Goal: Task Accomplishment & Management: Use online tool/utility

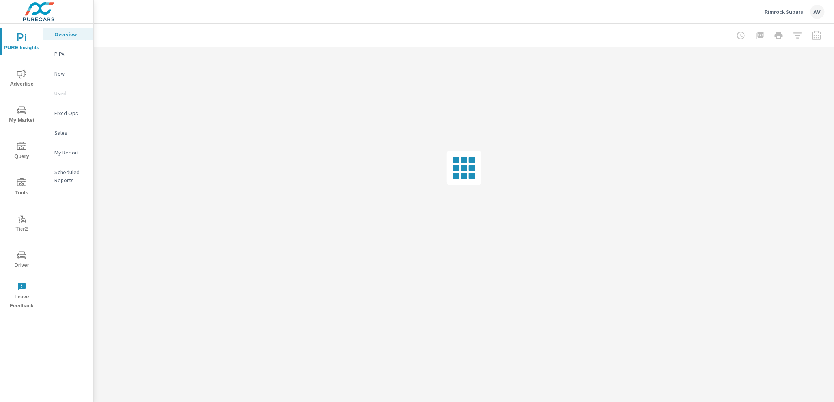
click at [22, 72] on icon "nav menu" at bounding box center [21, 73] width 9 height 9
click at [24, 43] on span "PURE Insights" at bounding box center [22, 42] width 38 height 19
click at [64, 149] on p "My Report" at bounding box center [70, 153] width 33 height 8
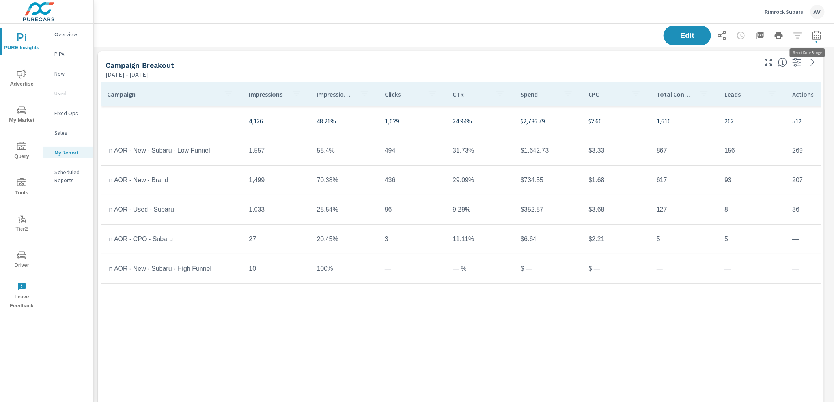
click at [812, 35] on icon "button" at bounding box center [816, 34] width 8 height 9
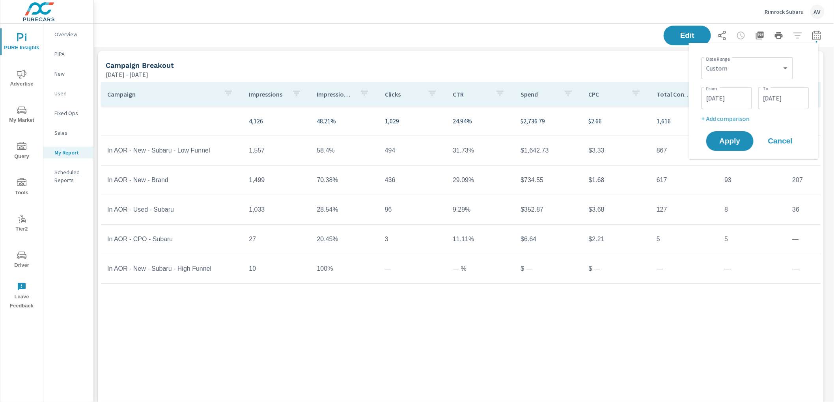
scroll to position [1287, 747]
click at [725, 69] on select "Custom [DATE] Last week Last 7 days Last 14 days Last 30 days Last 45 days Last…" at bounding box center [746, 68] width 85 height 16
select select "Month to date"
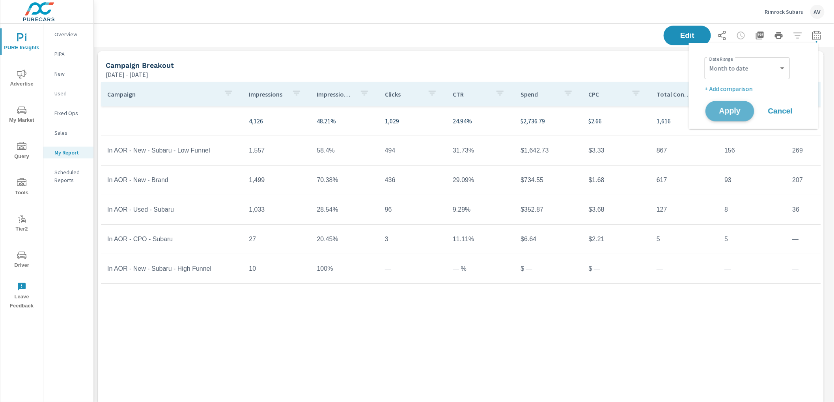
click at [729, 110] on span "Apply" at bounding box center [730, 111] width 32 height 7
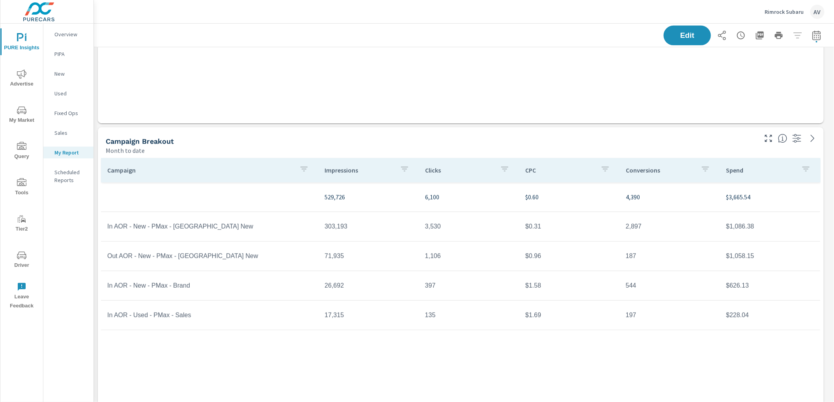
scroll to position [287, 0]
